Goal: Navigation & Orientation: Find specific page/section

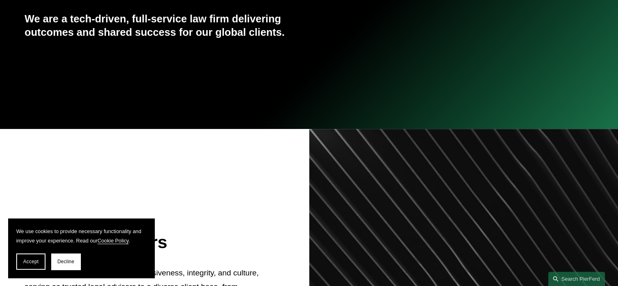
scroll to position [163, 0]
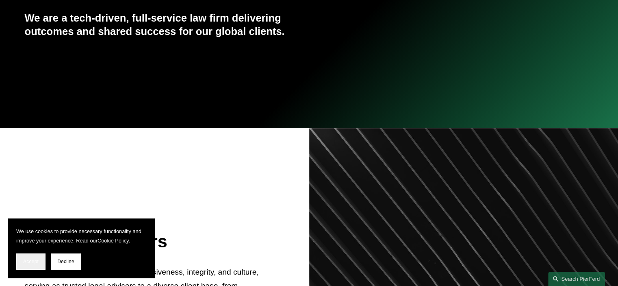
click at [24, 260] on span "Accept" at bounding box center [30, 262] width 15 height 6
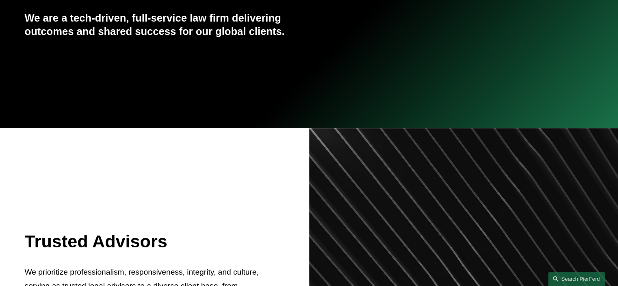
click at [35, 259] on div "Trusted Advisors We prioritize professionalism, responsiveness, integrity, and …" at bounding box center [309, 287] width 618 height 318
click at [33, 268] on div "Trusted Advisors We prioritize professionalism, responsiveness, integrity, and …" at bounding box center [309, 287] width 618 height 318
click at [30, 265] on div "Trusted Advisors We prioritize professionalism, responsiveness, integrity, and …" at bounding box center [309, 287] width 618 height 318
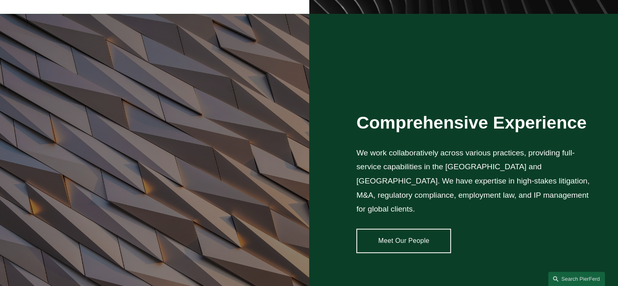
click at [30, 254] on article "Founded on legal innovation We are a tech-driven, full-service law firm deliver…" at bounding box center [309, 211] width 618 height 1615
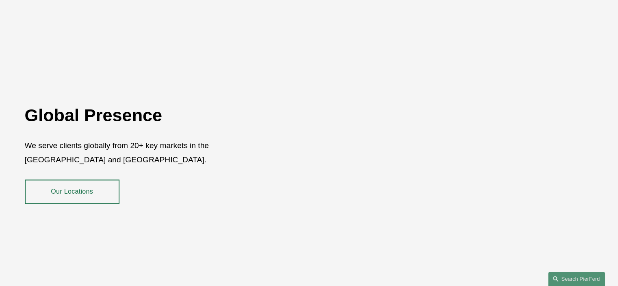
scroll to position [1499, 0]
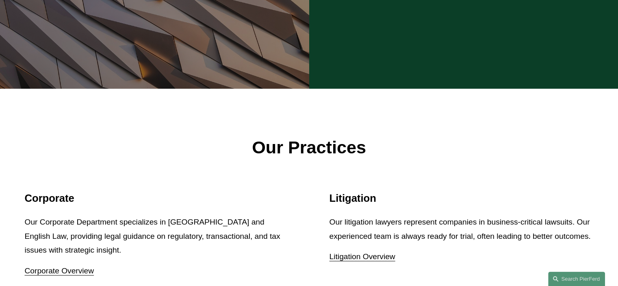
drag, startPoint x: 247, startPoint y: 191, endPoint x: 241, endPoint y: 41, distance: 149.3
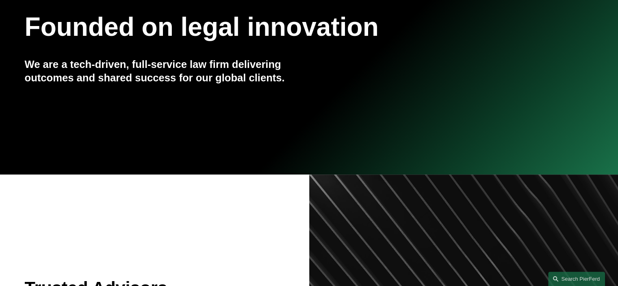
scroll to position [0, 0]
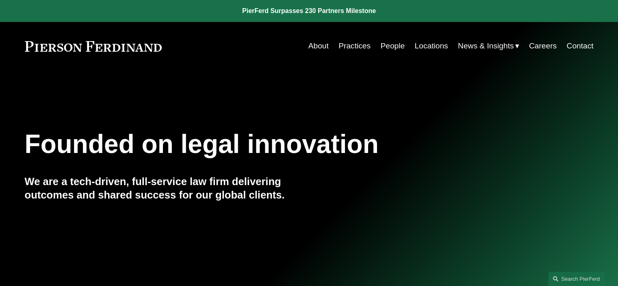
drag, startPoint x: 265, startPoint y: 128, endPoint x: 271, endPoint y: -42, distance: 170.8
drag, startPoint x: 320, startPoint y: 104, endPoint x: 340, endPoint y: 96, distance: 21.8
click at [319, 104] on div "Founded on legal innovation We are a tech-driven, full-service law firm deliver…" at bounding box center [309, 181] width 618 height 222
click at [386, 46] on link "People" at bounding box center [393, 45] width 24 height 15
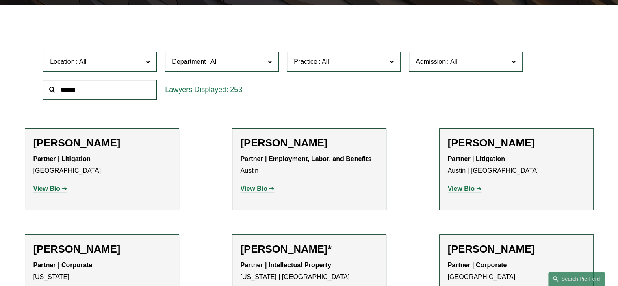
scroll to position [890, 0]
